Goal: Navigation & Orientation: Find specific page/section

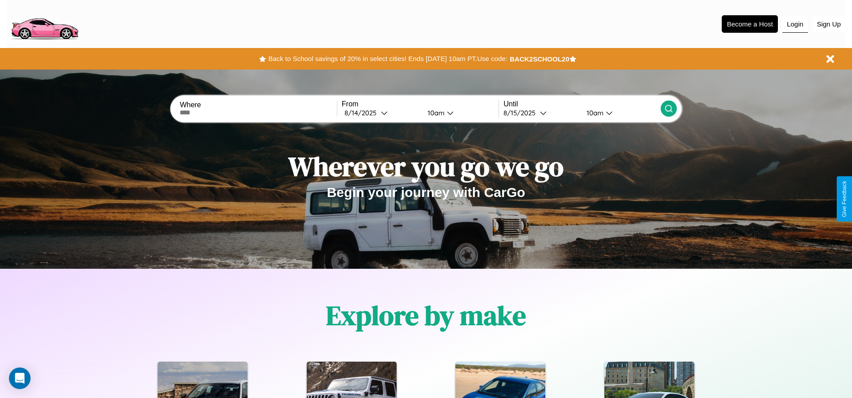
click at [795, 24] on button "Login" at bounding box center [795, 24] width 26 height 17
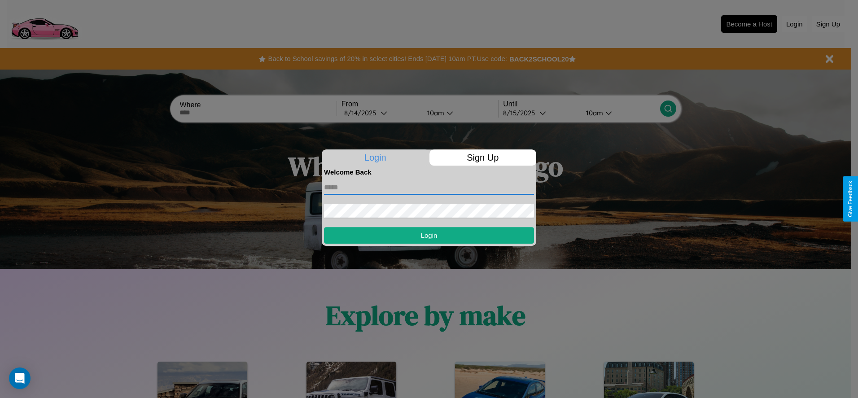
click at [429, 187] on input "text" at bounding box center [429, 187] width 210 height 14
type input "**********"
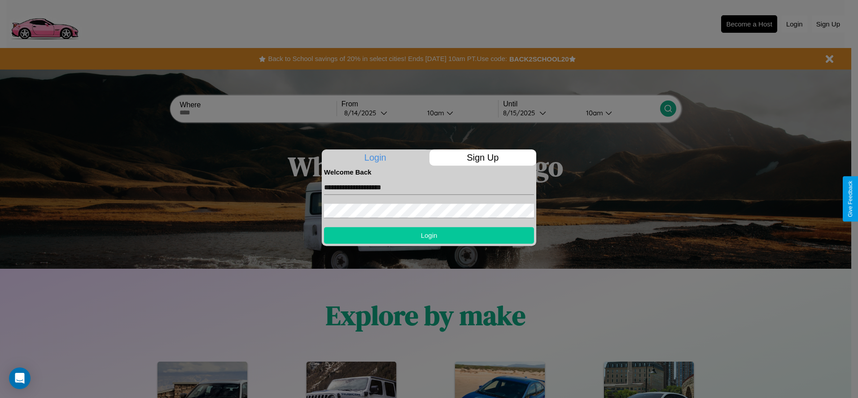
click at [429, 235] on button "Login" at bounding box center [429, 235] width 210 height 17
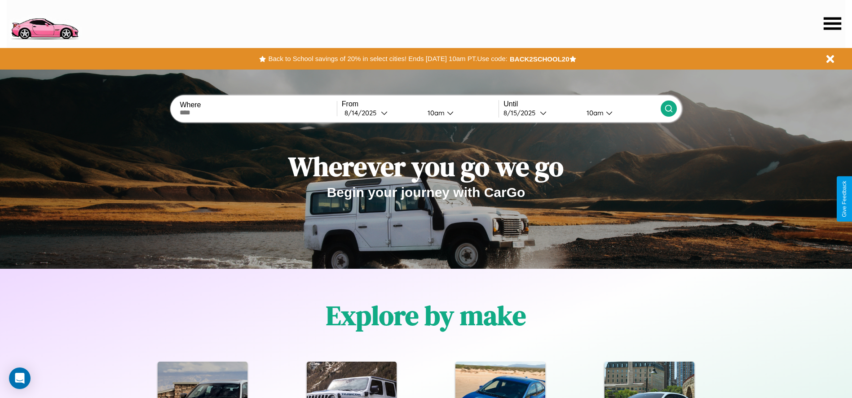
click at [832, 23] on icon at bounding box center [832, 23] width 18 height 13
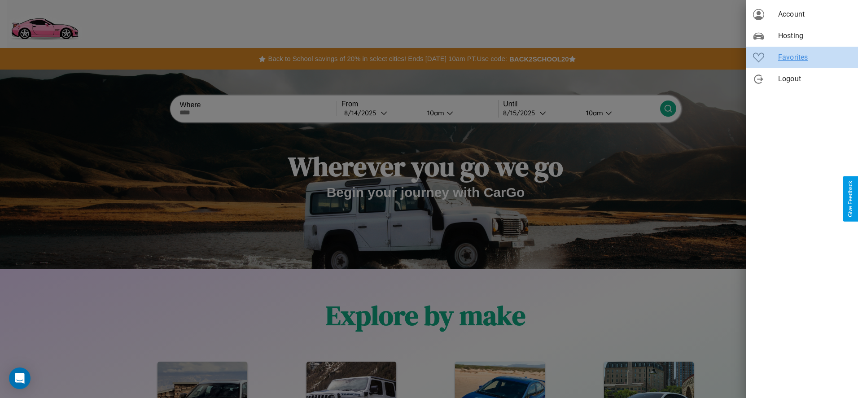
click at [802, 57] on span "Favorites" at bounding box center [815, 57] width 73 height 11
